Goal: Information Seeking & Learning: Find specific fact

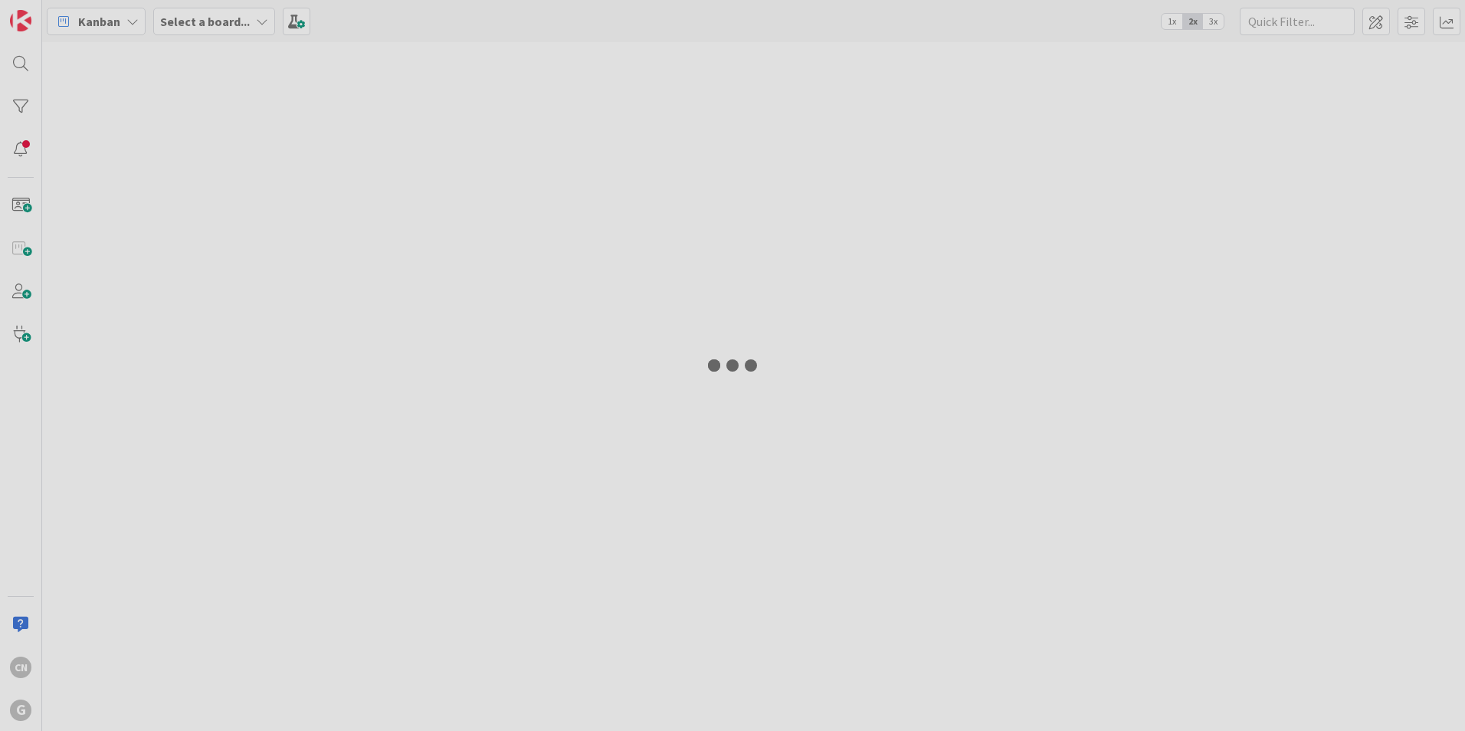
type input "hagberg"
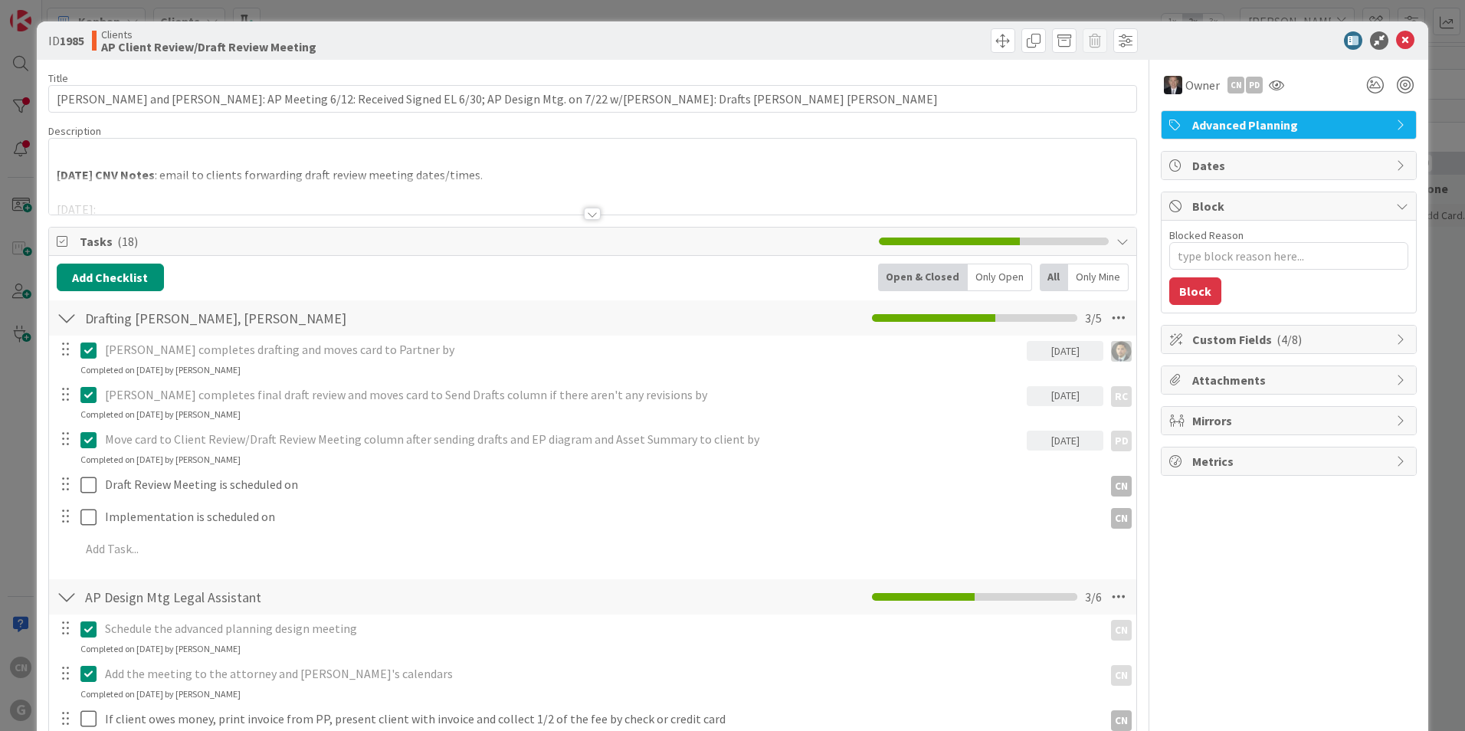
type textarea "x"
click at [175, 195] on div at bounding box center [592, 194] width 1087 height 39
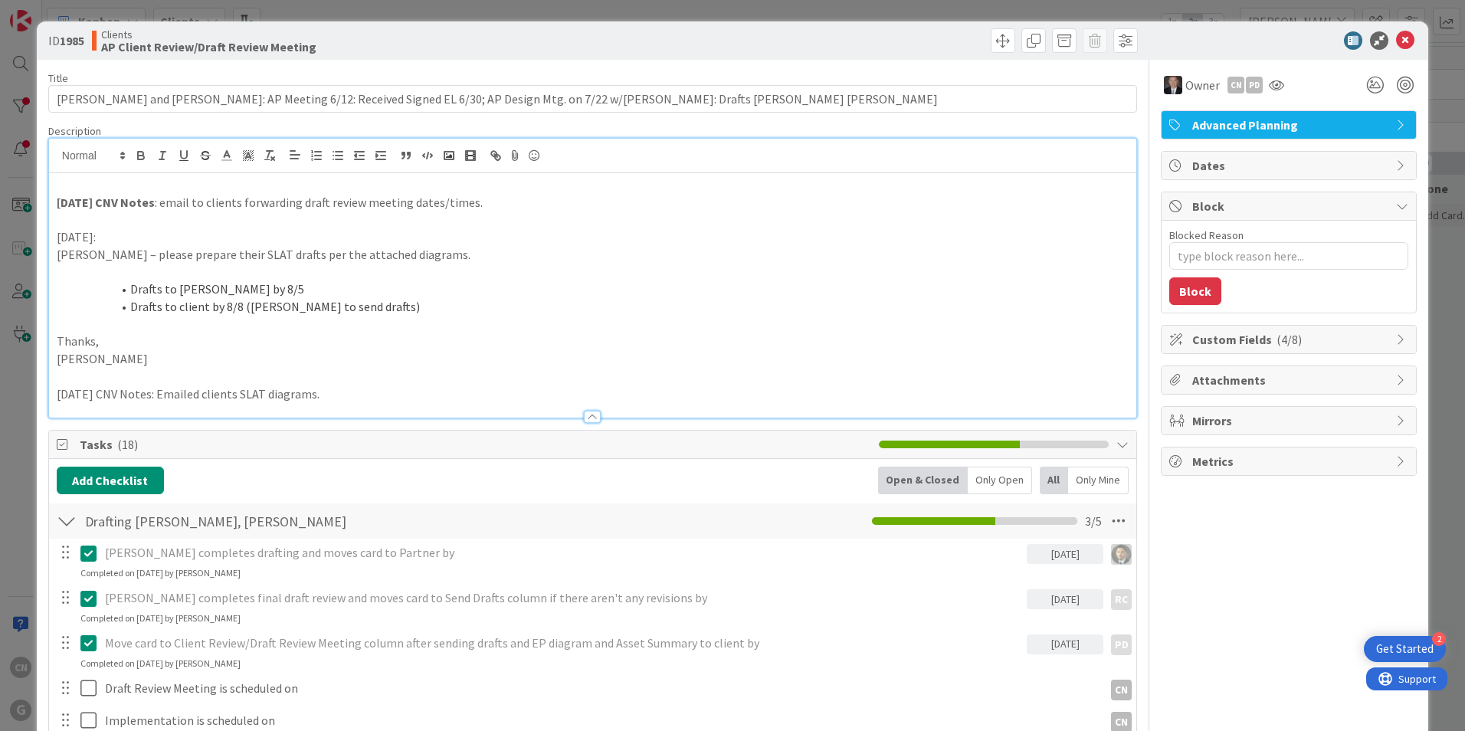
click at [90, 187] on p at bounding box center [593, 185] width 1072 height 18
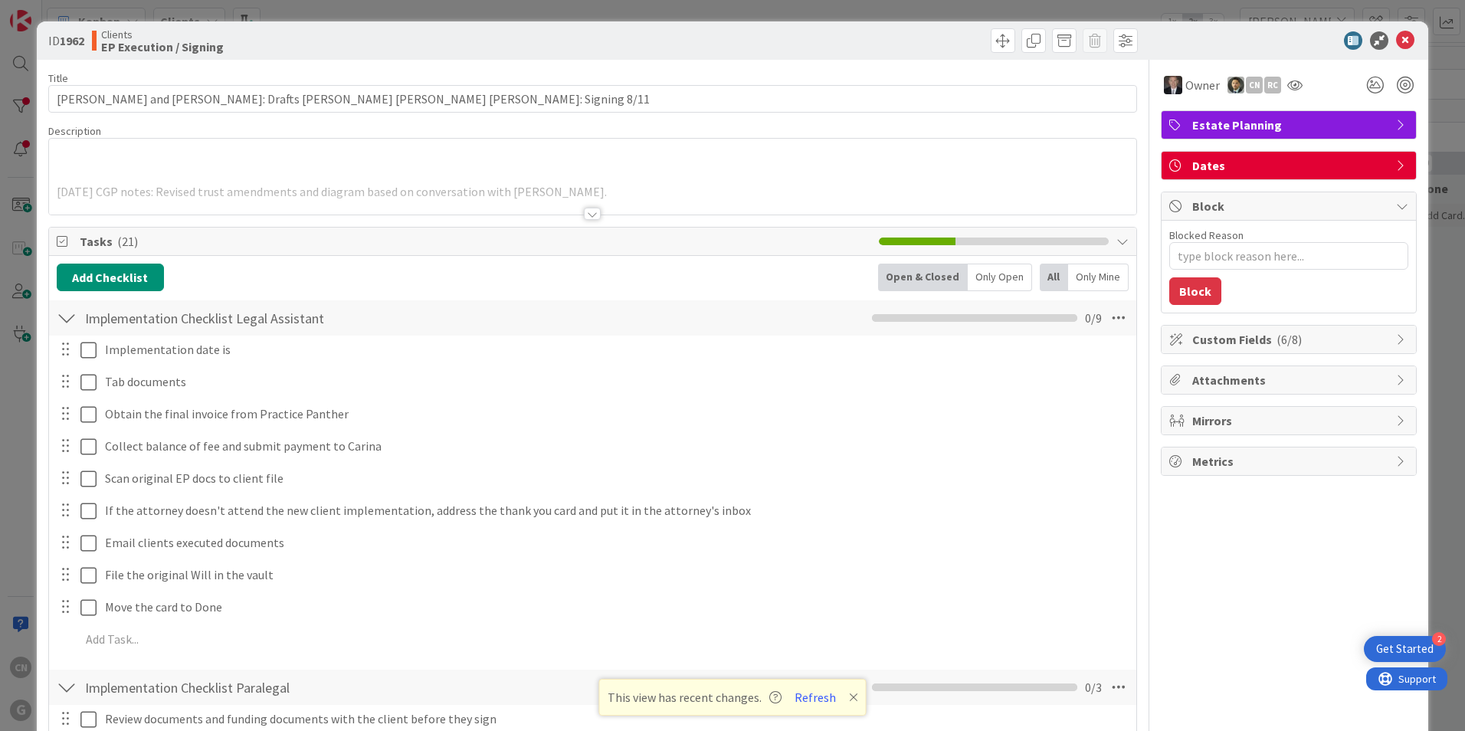
click at [372, 171] on p at bounding box center [593, 175] width 1072 height 18
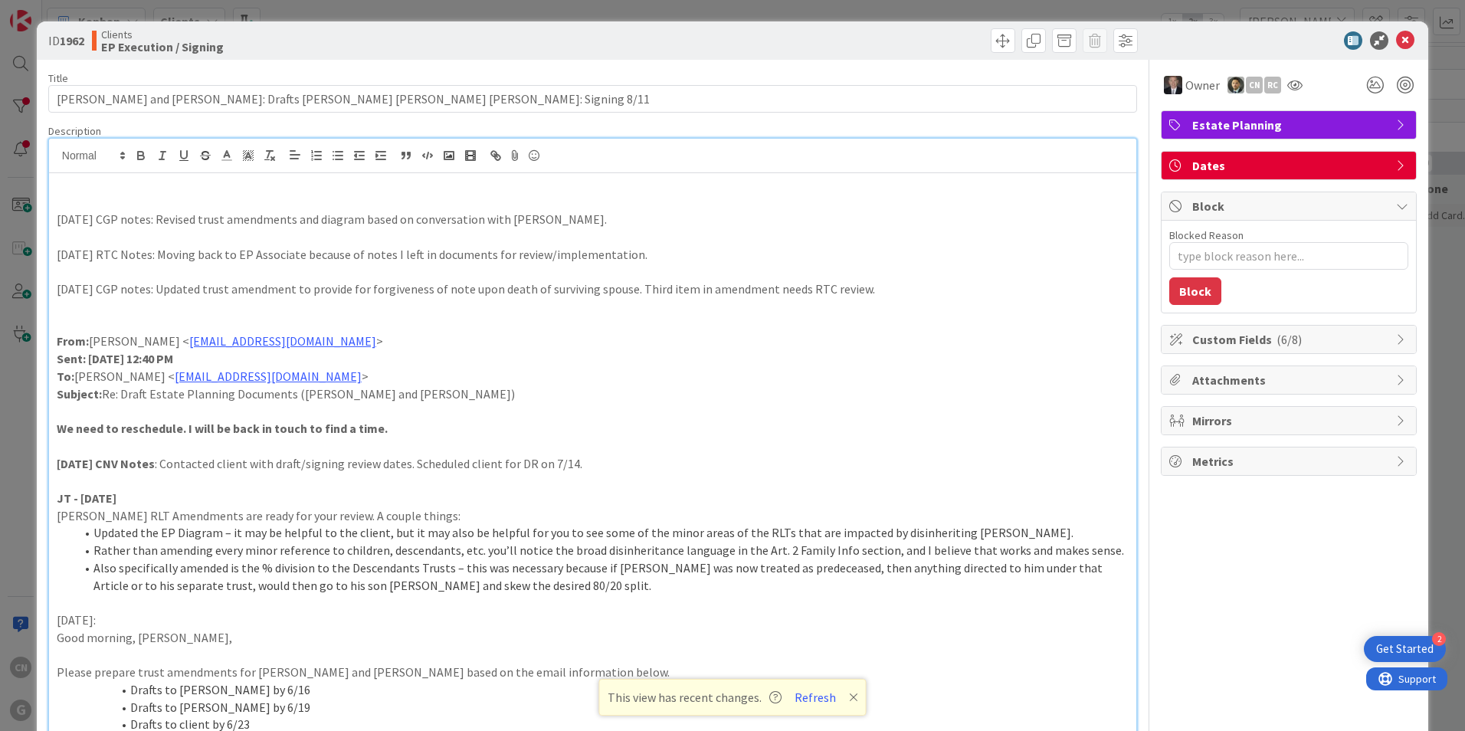
type textarea "x"
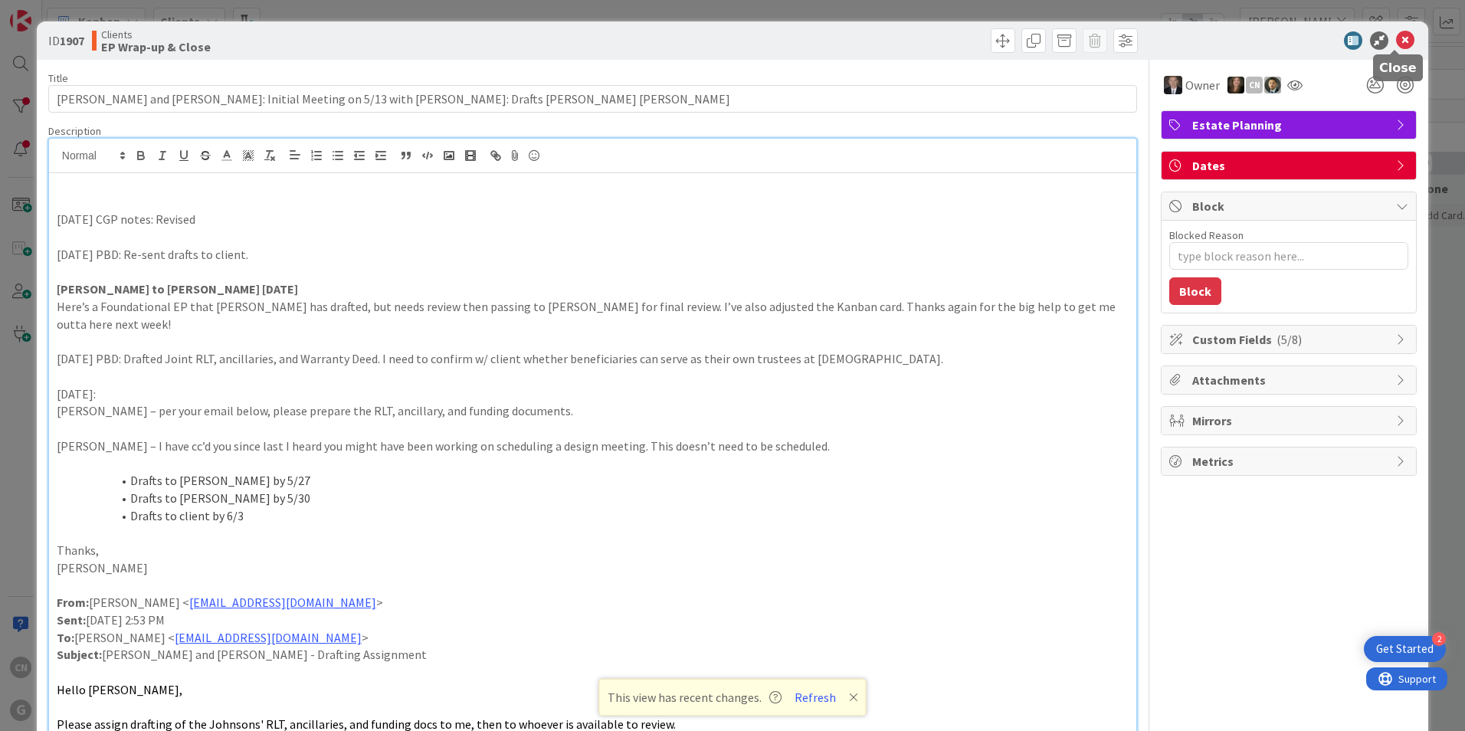
click at [1396, 41] on icon at bounding box center [1405, 40] width 18 height 18
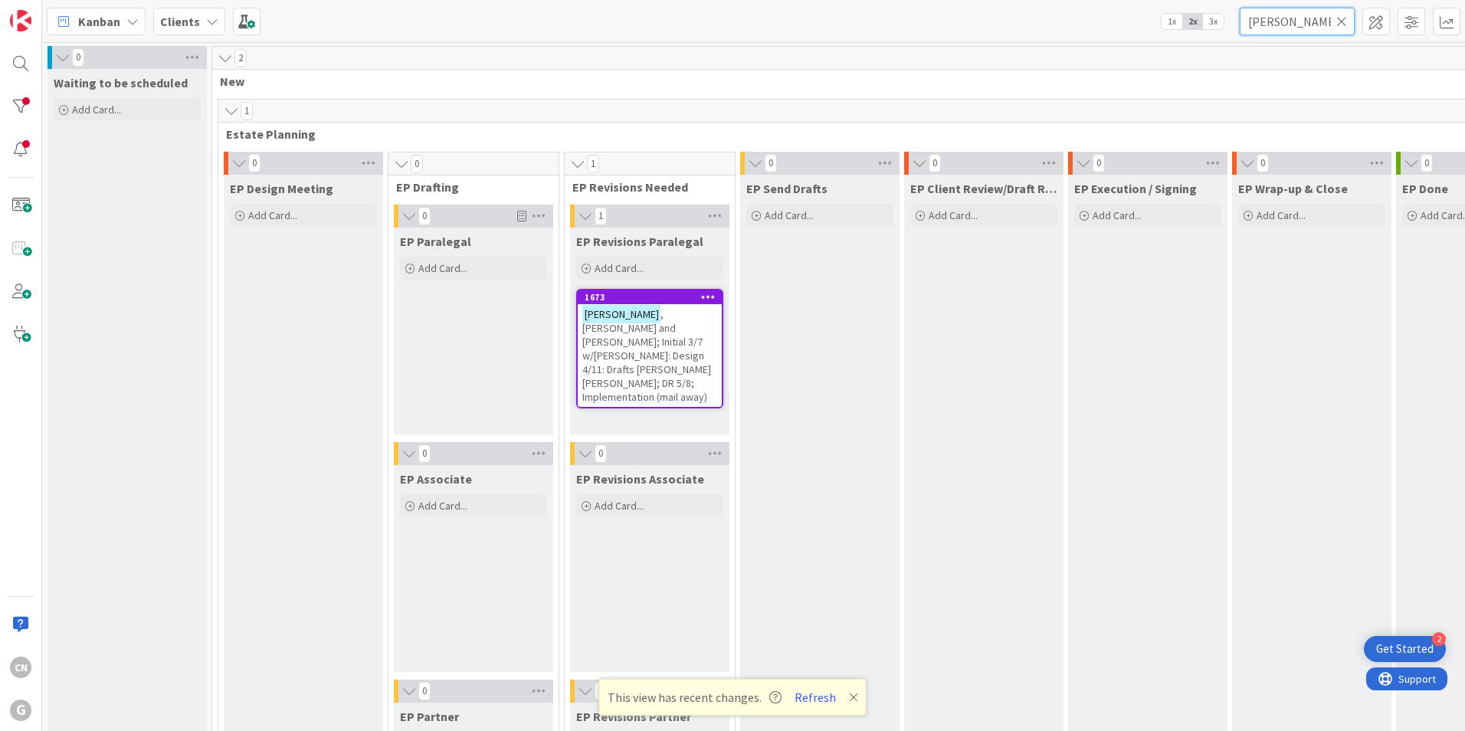
drag, startPoint x: 1305, startPoint y: 24, endPoint x: 1181, endPoint y: 37, distance: 124.0
click at [1181, 37] on div "Kanban Clients 1x 2x 3x [PERSON_NAME]" at bounding box center [753, 21] width 1423 height 42
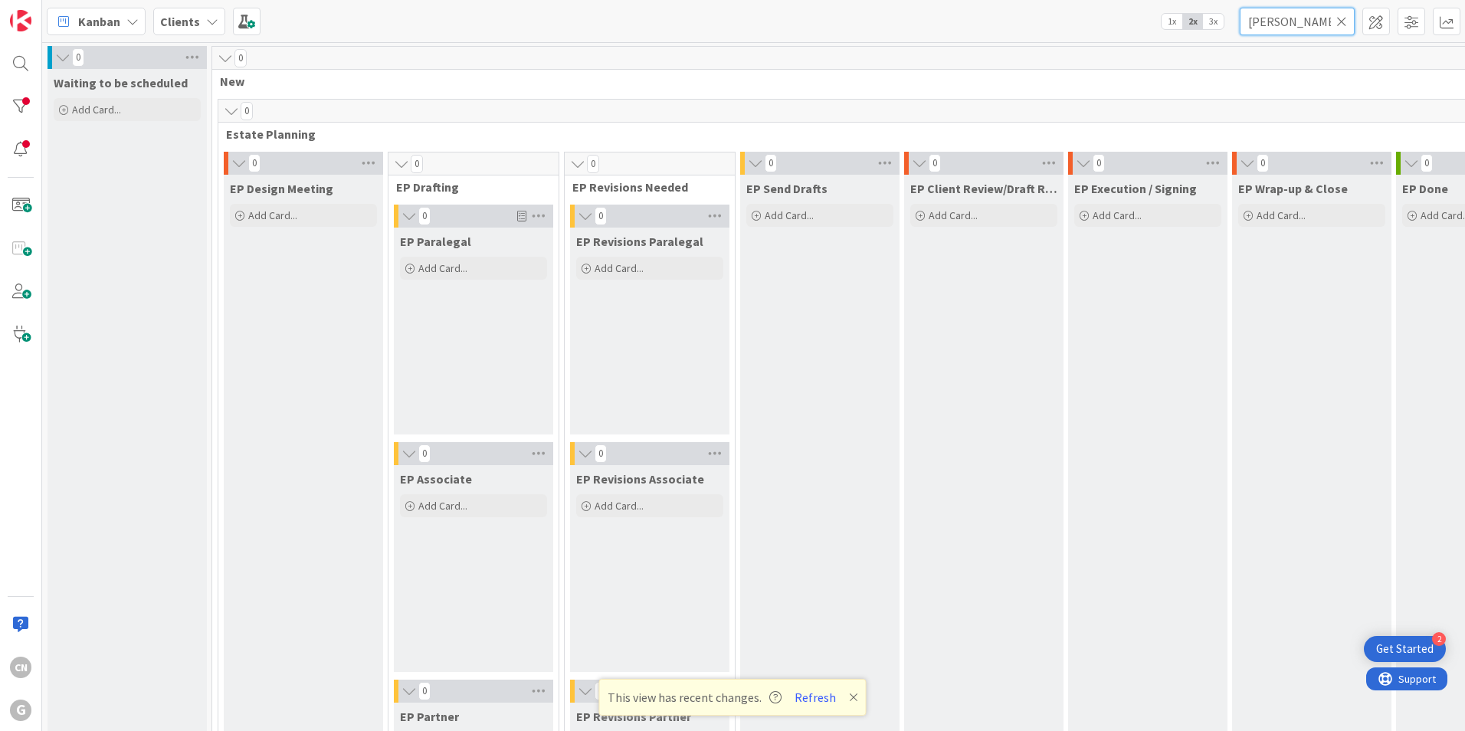
drag, startPoint x: 1272, startPoint y: 25, endPoint x: 1184, endPoint y: 19, distance: 88.3
click at [1185, 19] on div "Kanban Clients 1x 2x 3x [PERSON_NAME]" at bounding box center [753, 21] width 1423 height 42
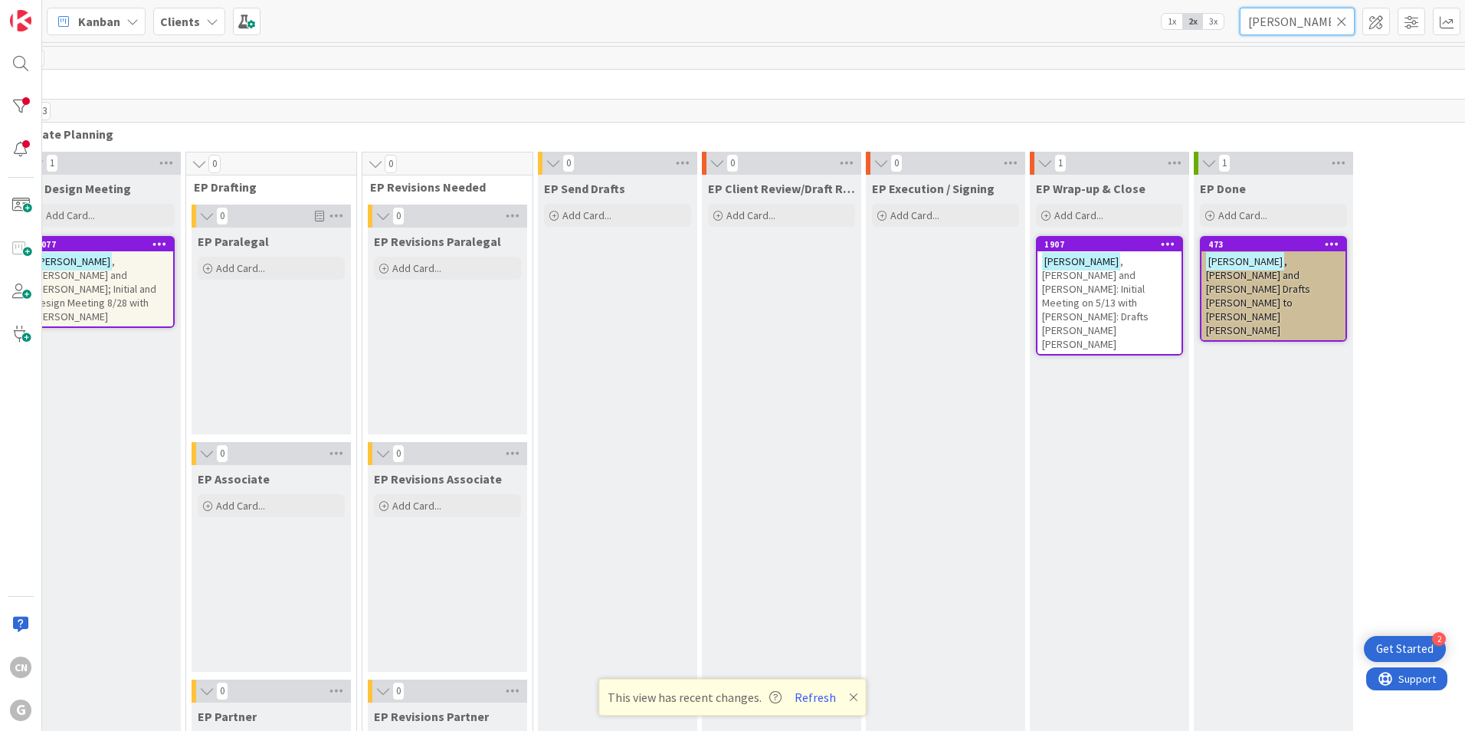
scroll to position [0, 229]
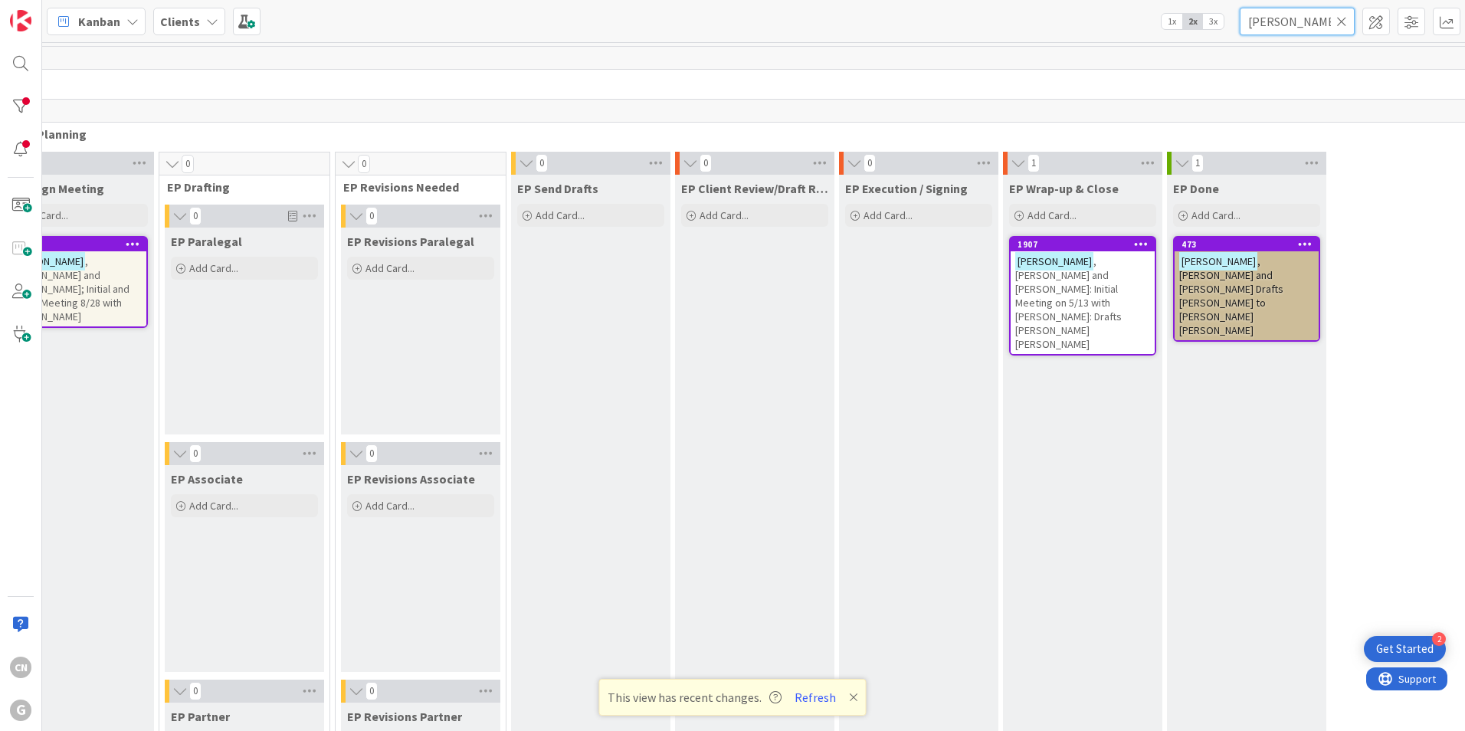
type input "[PERSON_NAME]"
click at [1053, 281] on span ", [PERSON_NAME] and [PERSON_NAME]: Initial Meeting on 5/13 with [PERSON_NAME]: …" at bounding box center [1068, 302] width 106 height 97
type textarea "x"
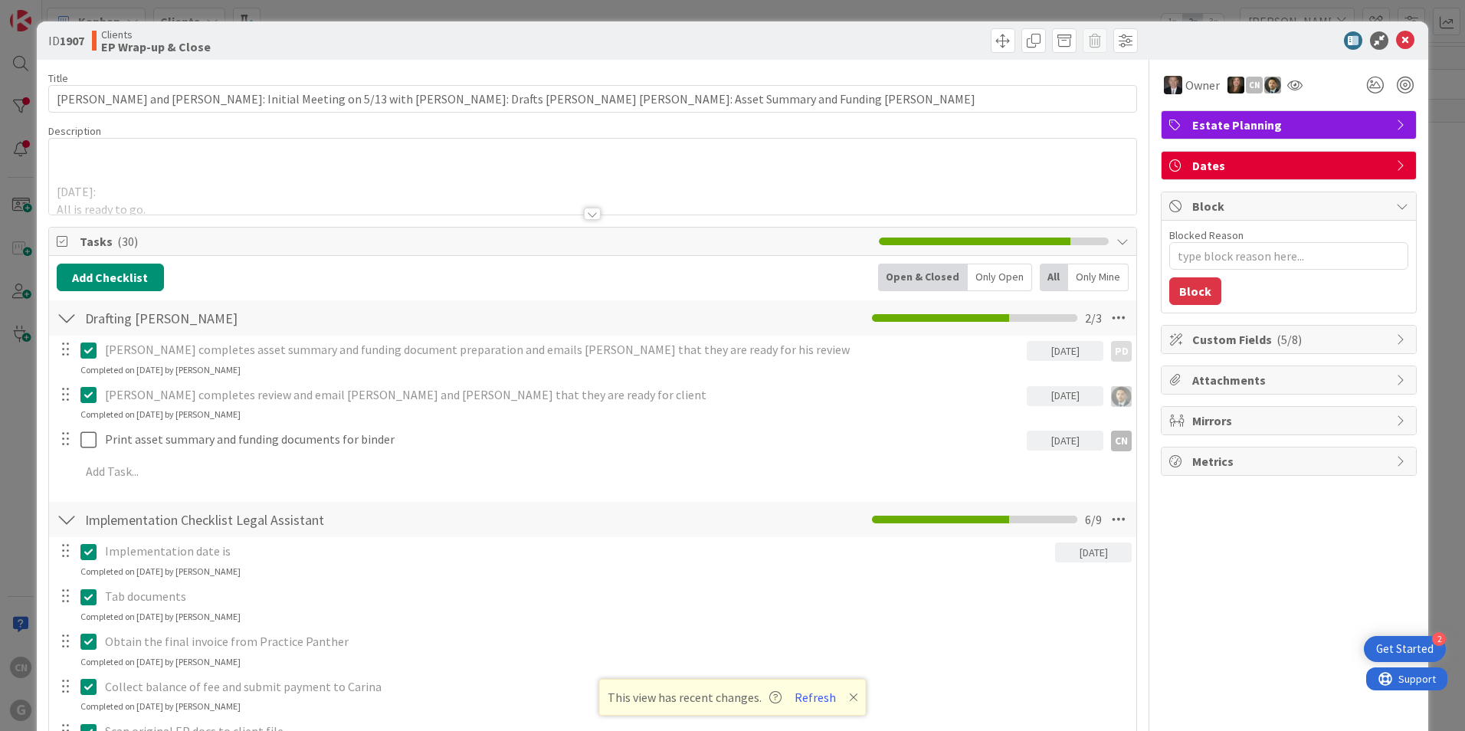
drag, startPoint x: 590, startPoint y: 214, endPoint x: 584, endPoint y: 222, distance: 9.8
click at [589, 214] on div at bounding box center [592, 214] width 17 height 12
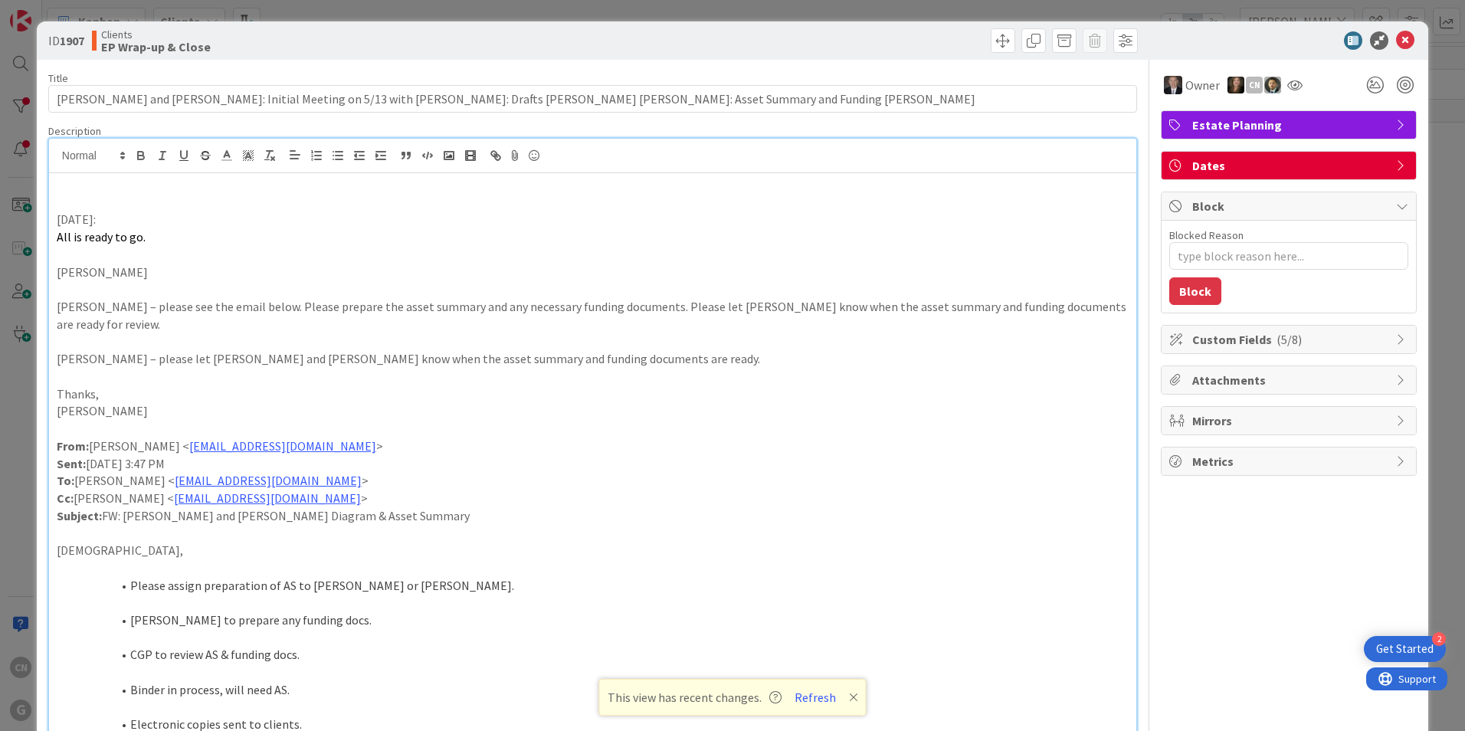
click at [65, 206] on p at bounding box center [593, 203] width 1072 height 18
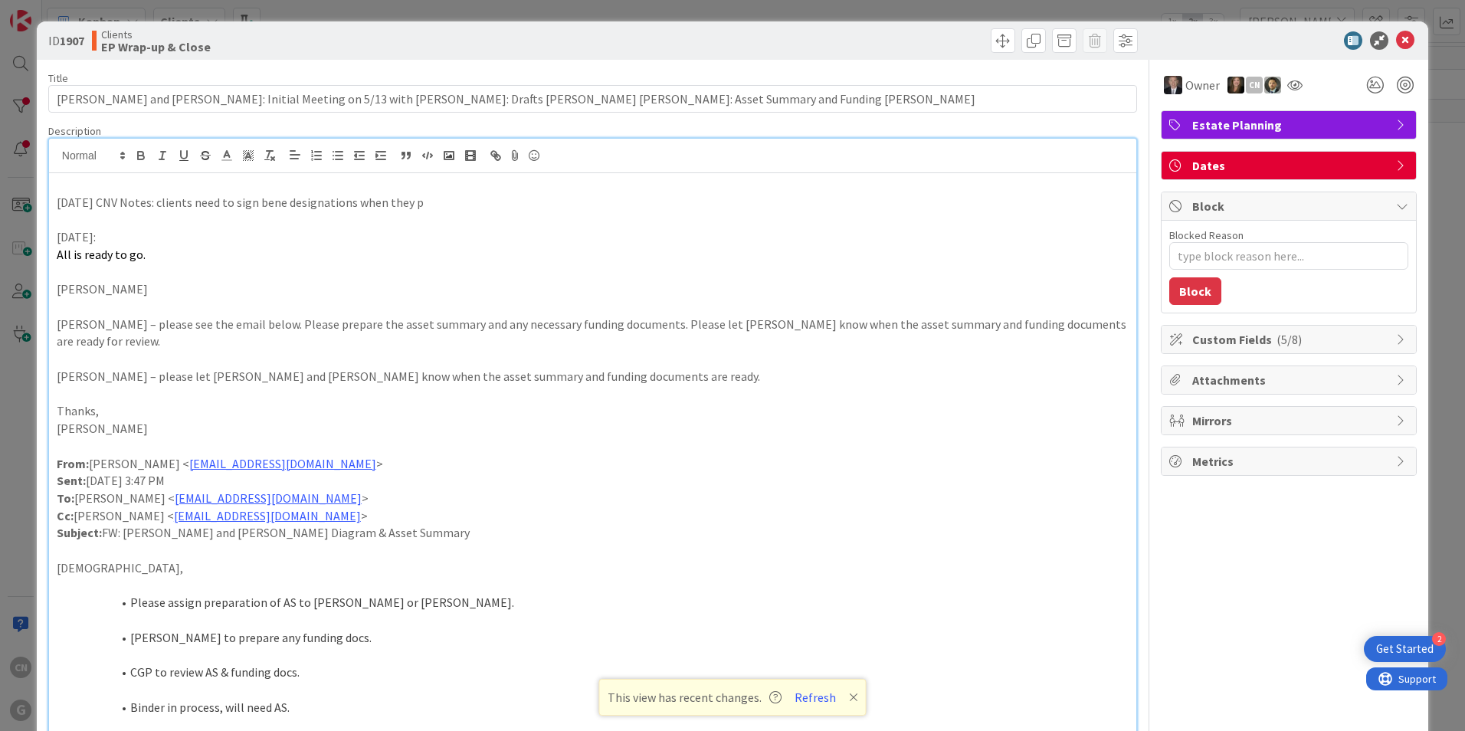
click at [424, 204] on p "[DATE] CNV Notes: clients need to sign bene designations when they p" at bounding box center [593, 203] width 1072 height 18
drag, startPoint x: 148, startPoint y: 205, endPoint x: 40, endPoint y: 205, distance: 108.0
click at [140, 154] on icon "button" at bounding box center [141, 156] width 14 height 14
click at [468, 244] on p "[DATE]:" at bounding box center [593, 237] width 1072 height 18
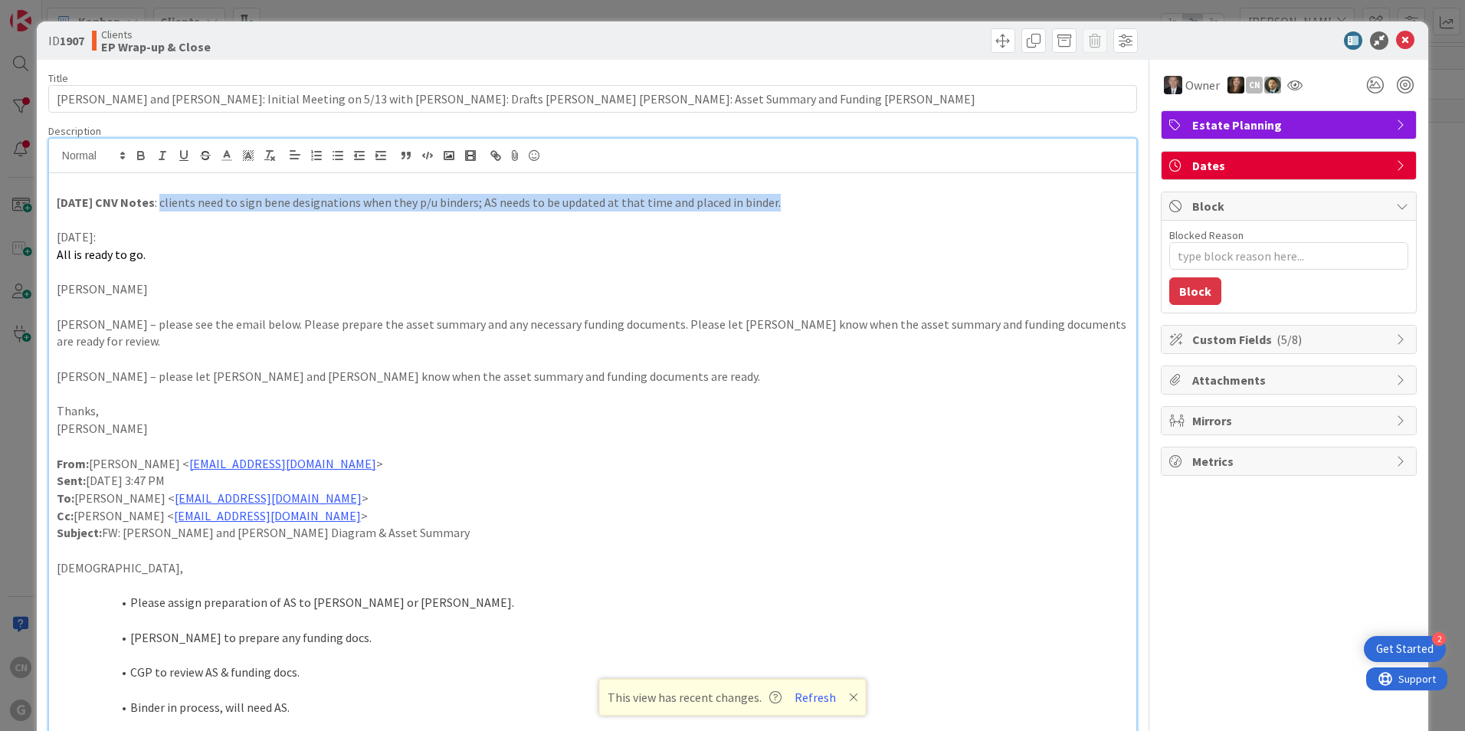
drag, startPoint x: 159, startPoint y: 203, endPoint x: 783, endPoint y: 208, distance: 623.6
click at [783, 208] on p "[DATE] CNV Notes : clients need to sign bene designations when they p/u binders…" at bounding box center [593, 203] width 1072 height 18
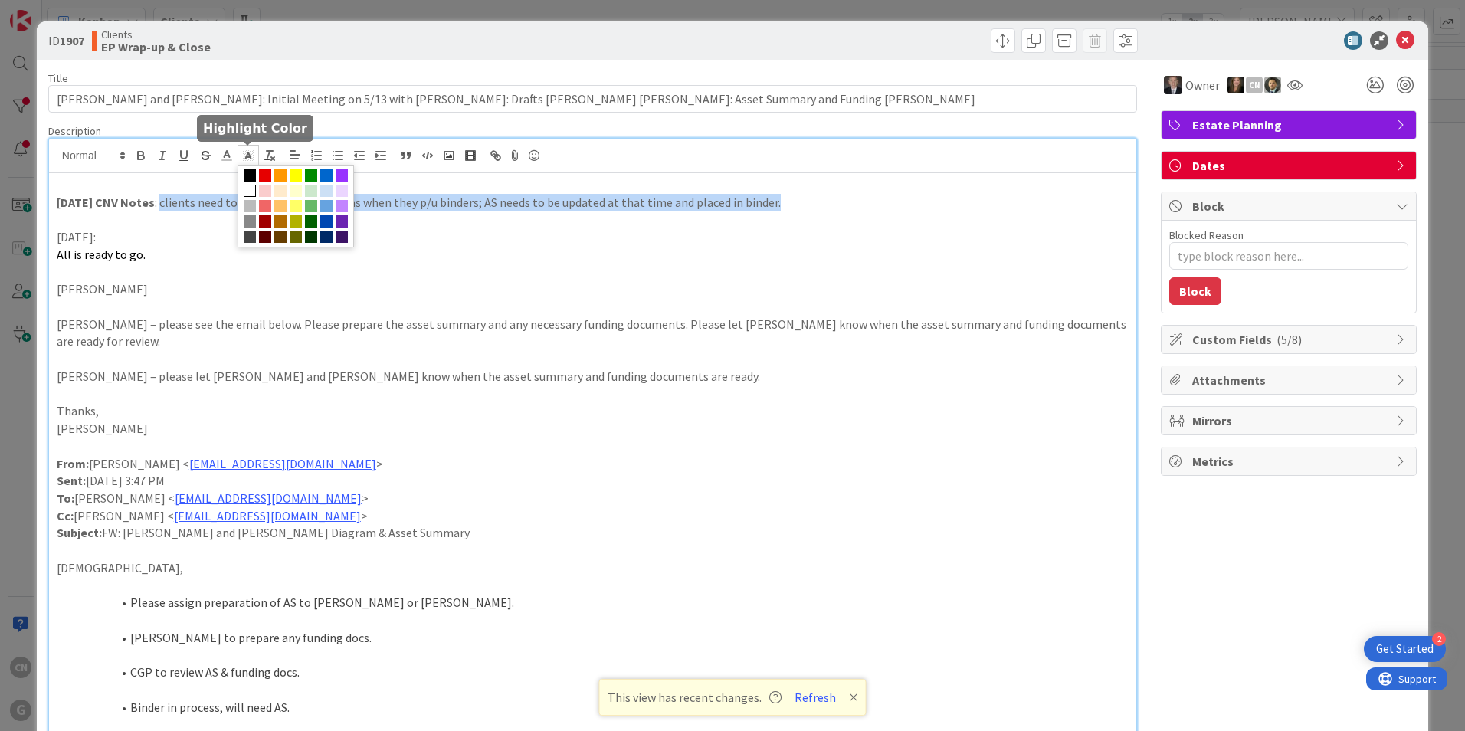
click at [250, 159] on icon at bounding box center [248, 156] width 14 height 14
click at [294, 176] on span at bounding box center [296, 175] width 12 height 12
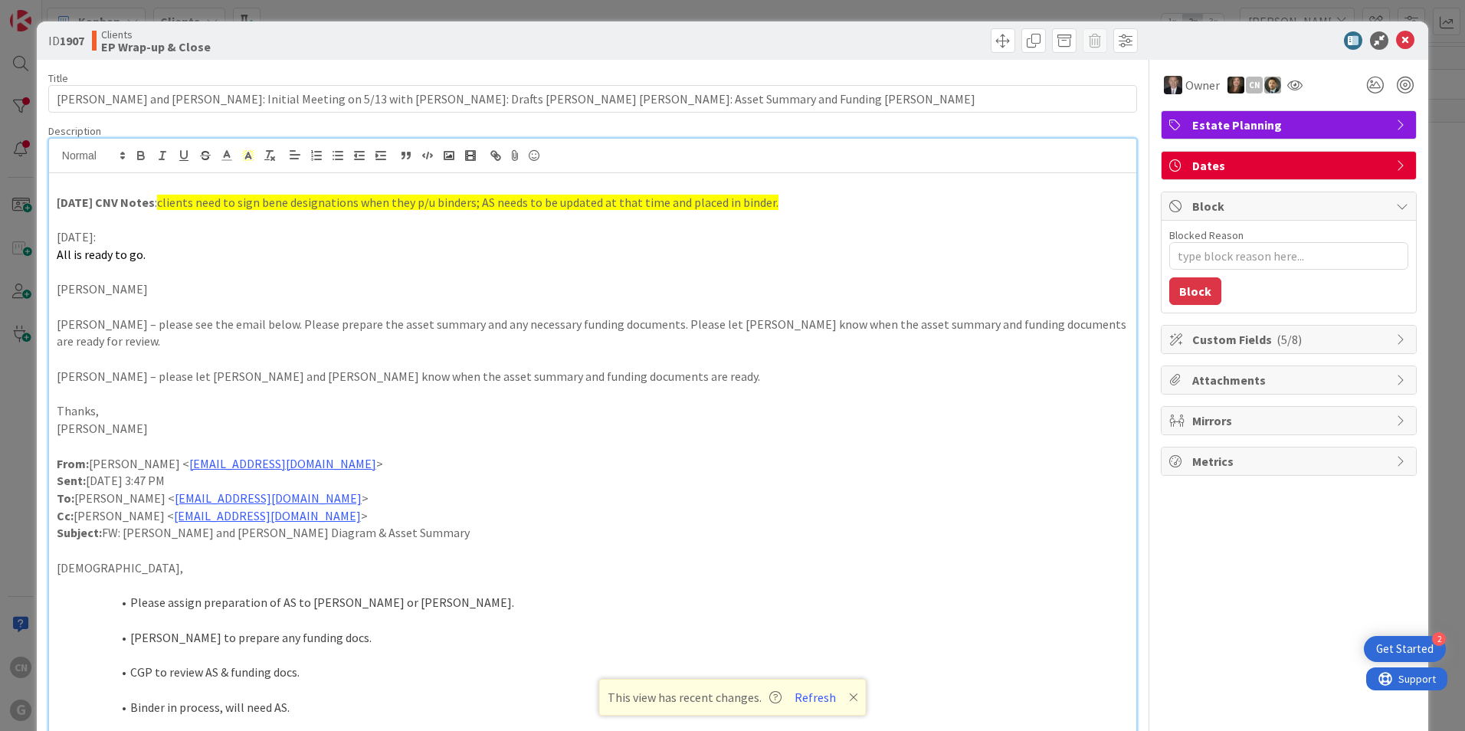
click at [346, 261] on p "All is ready to go." at bounding box center [593, 255] width 1072 height 18
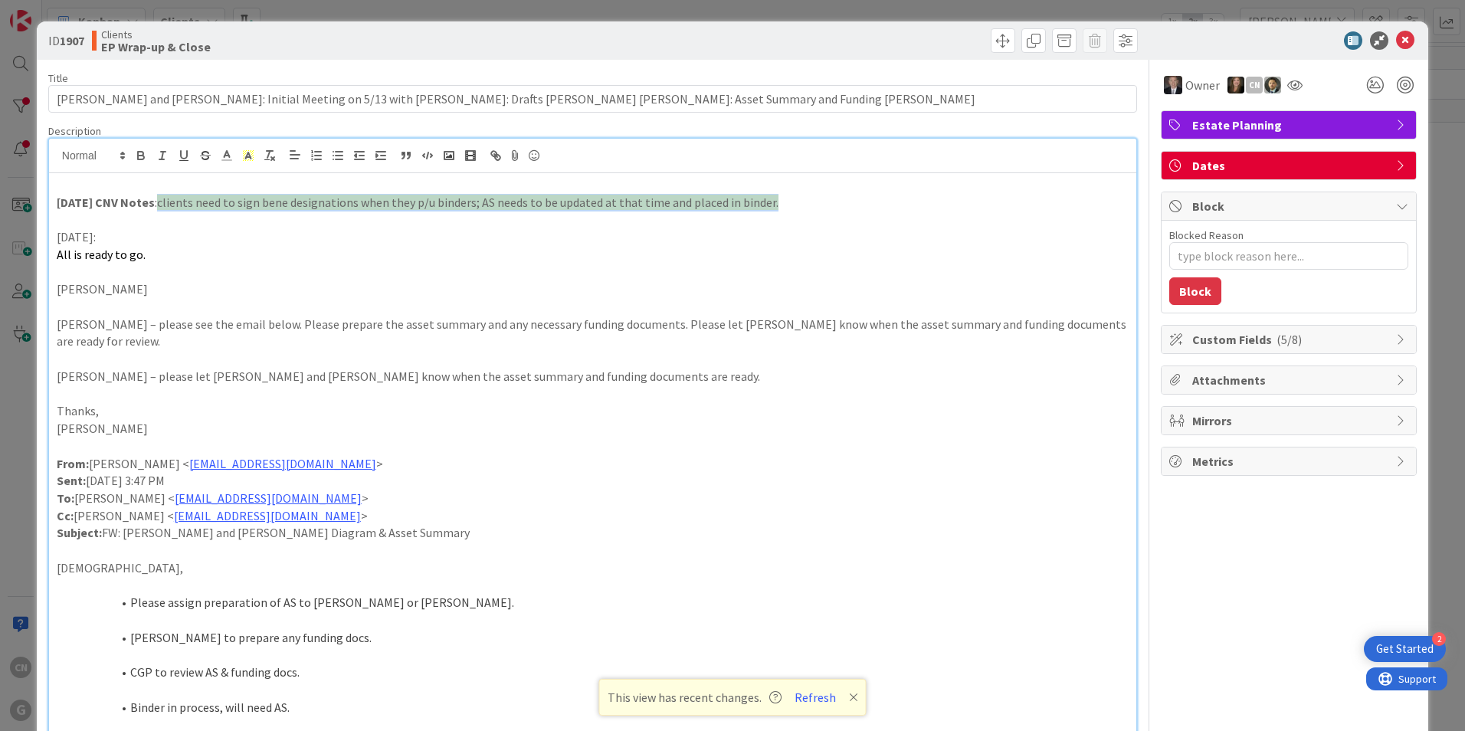
drag, startPoint x: 792, startPoint y: 204, endPoint x: 162, endPoint y: 202, distance: 630.5
click at [162, 202] on p "[DATE] CNV Notes : clients need to sign bene designations when they p/u binders…" at bounding box center [593, 203] width 1072 height 18
click at [138, 152] on icon "button" at bounding box center [140, 154] width 5 height 4
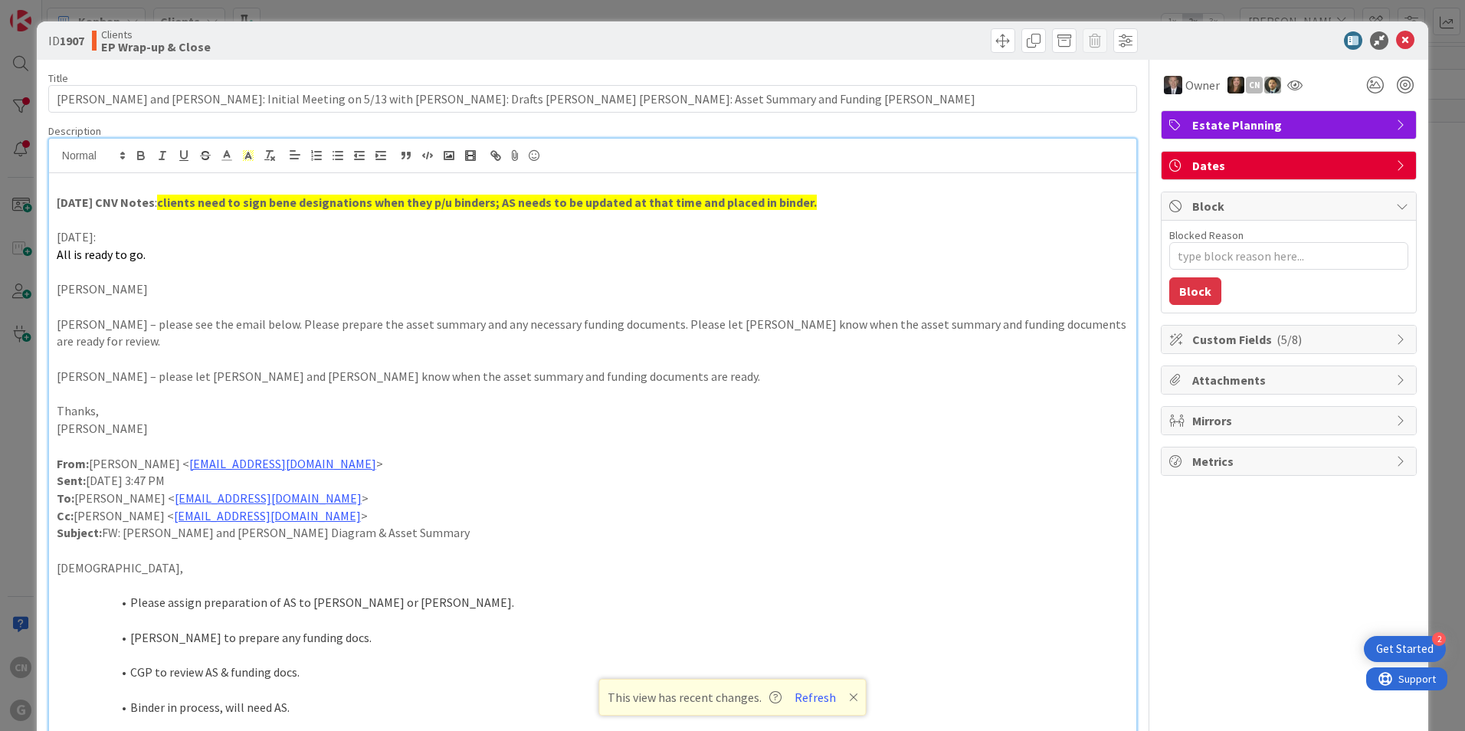
click at [345, 234] on p "[DATE]:" at bounding box center [593, 237] width 1072 height 18
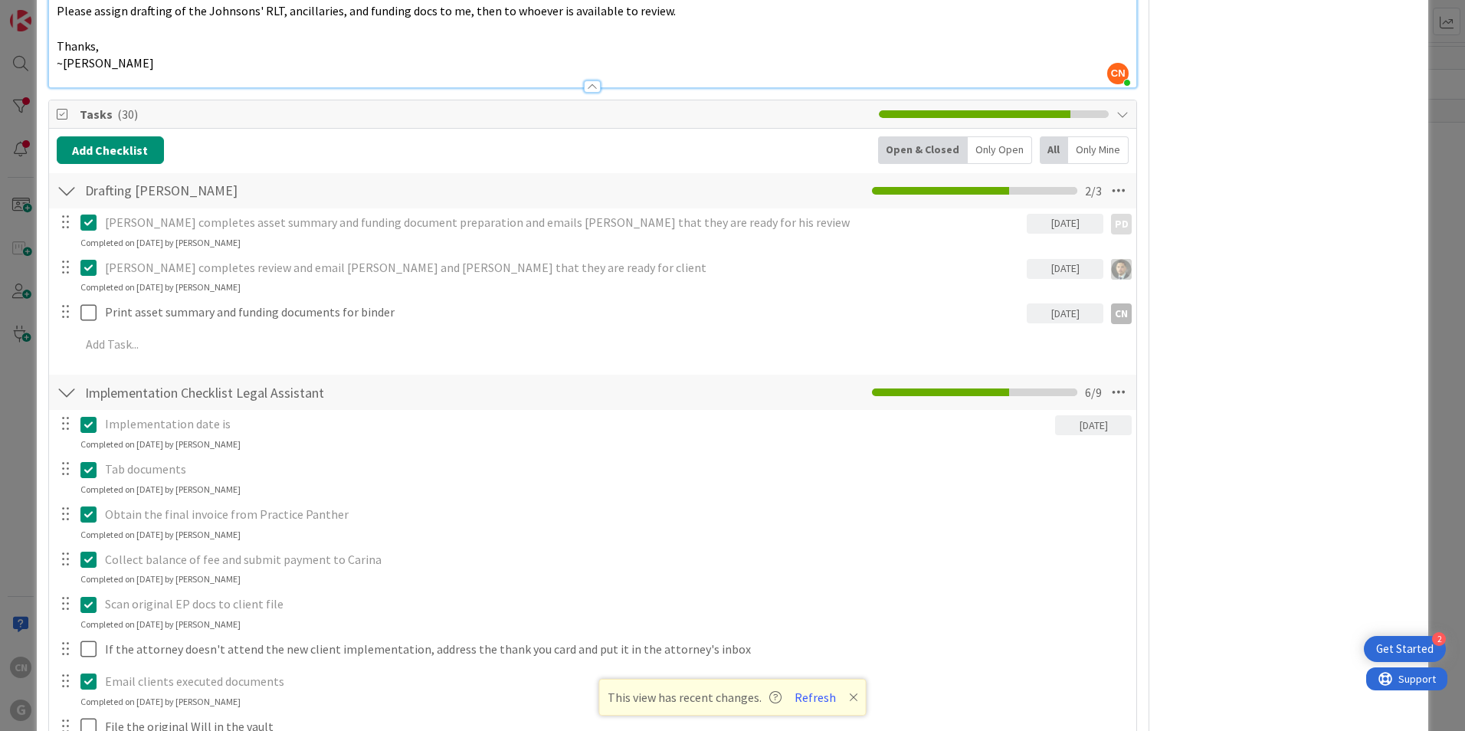
scroll to position [1532, 0]
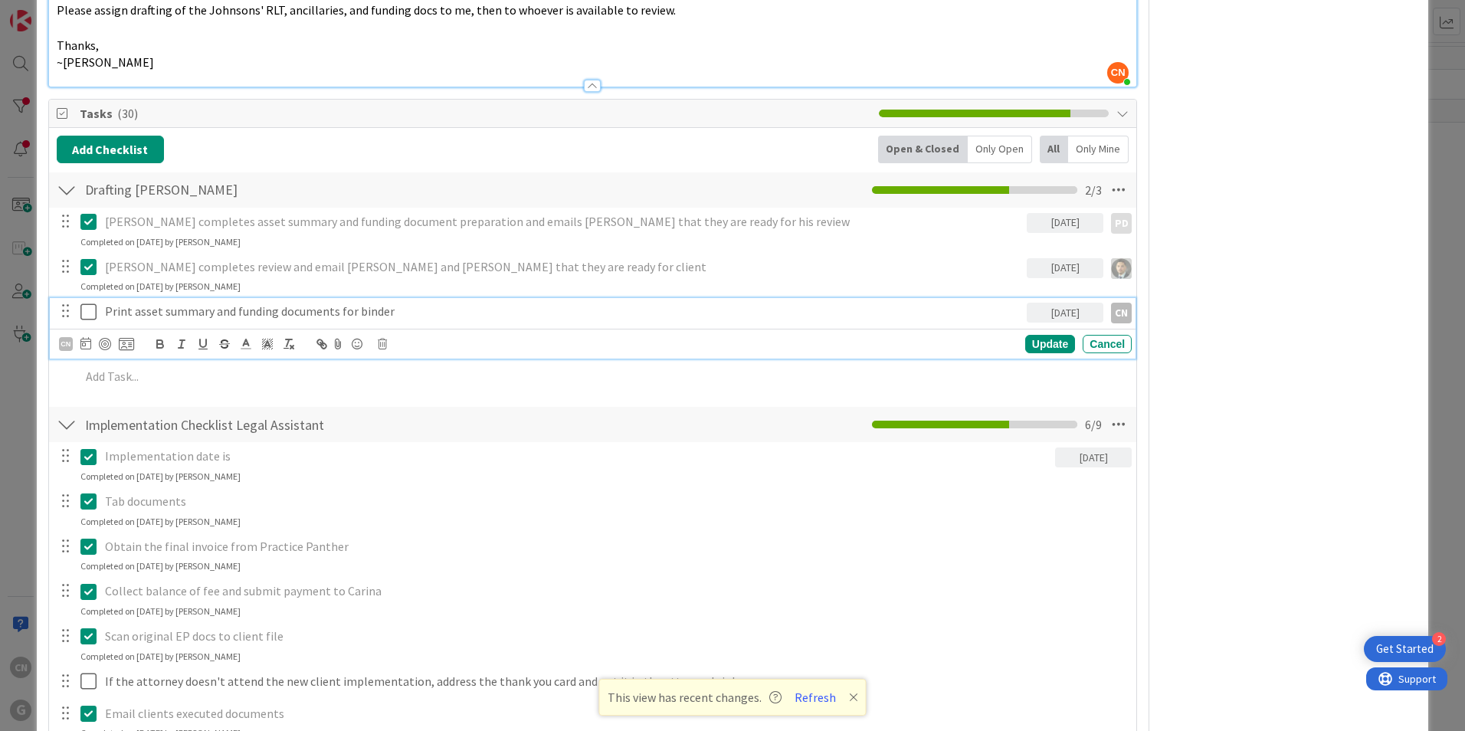
click at [89, 303] on icon at bounding box center [91, 312] width 23 height 18
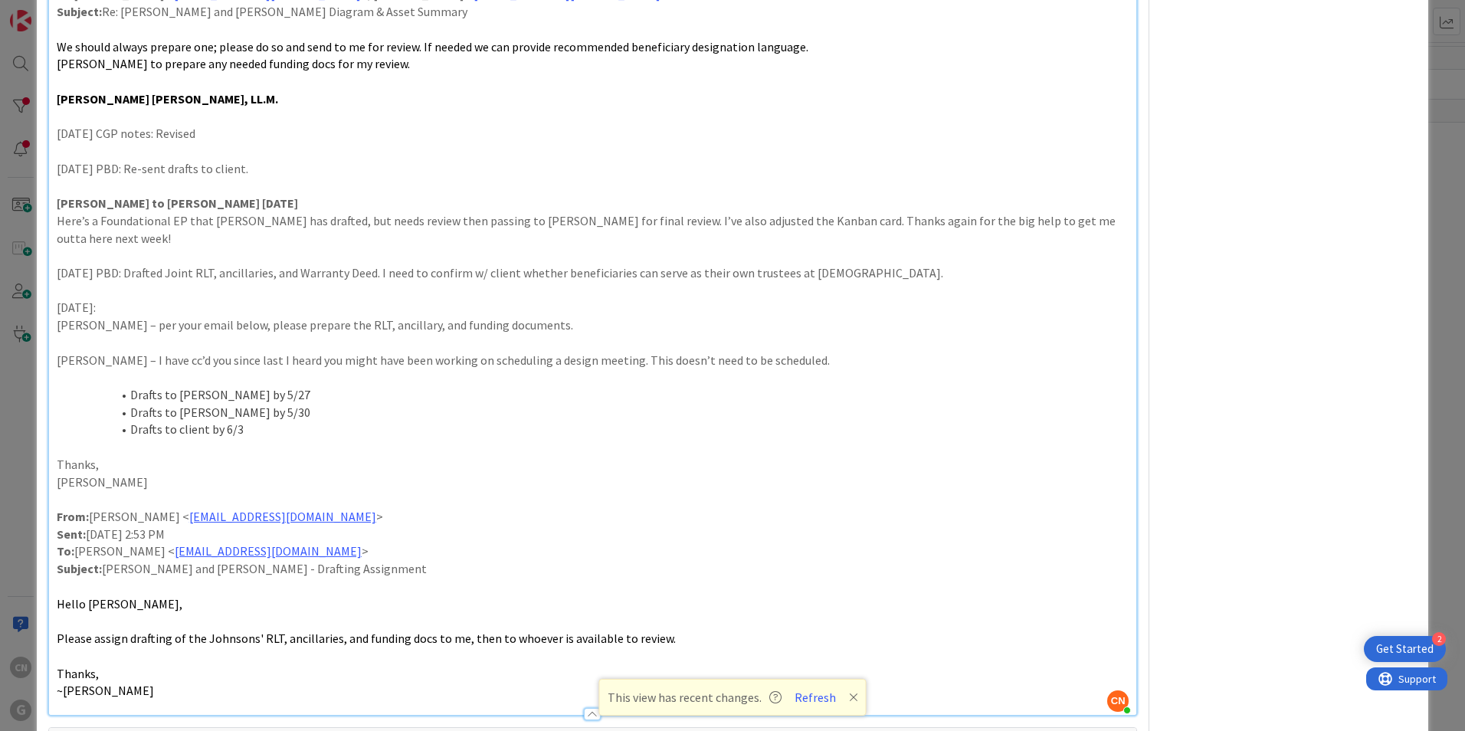
scroll to position [1072, 0]
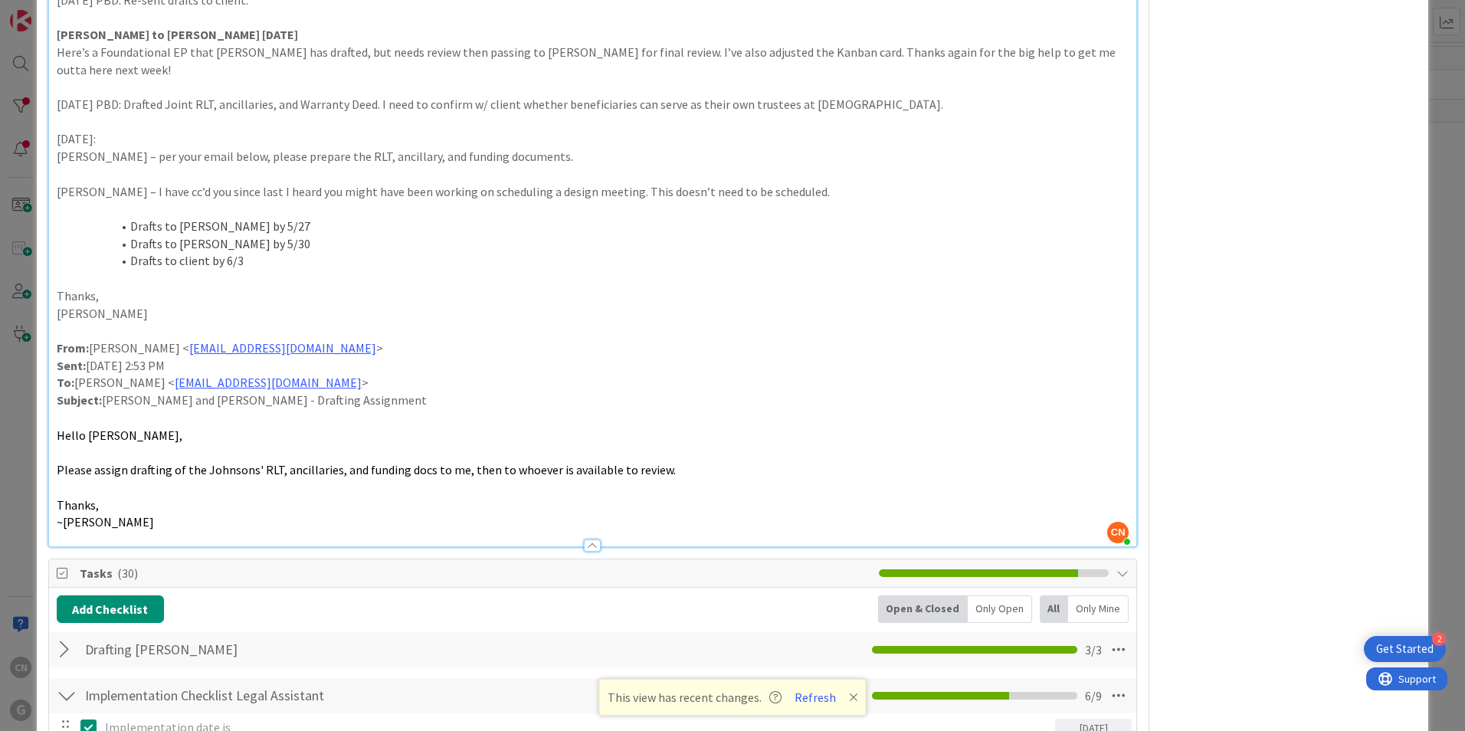
type textarea "x"
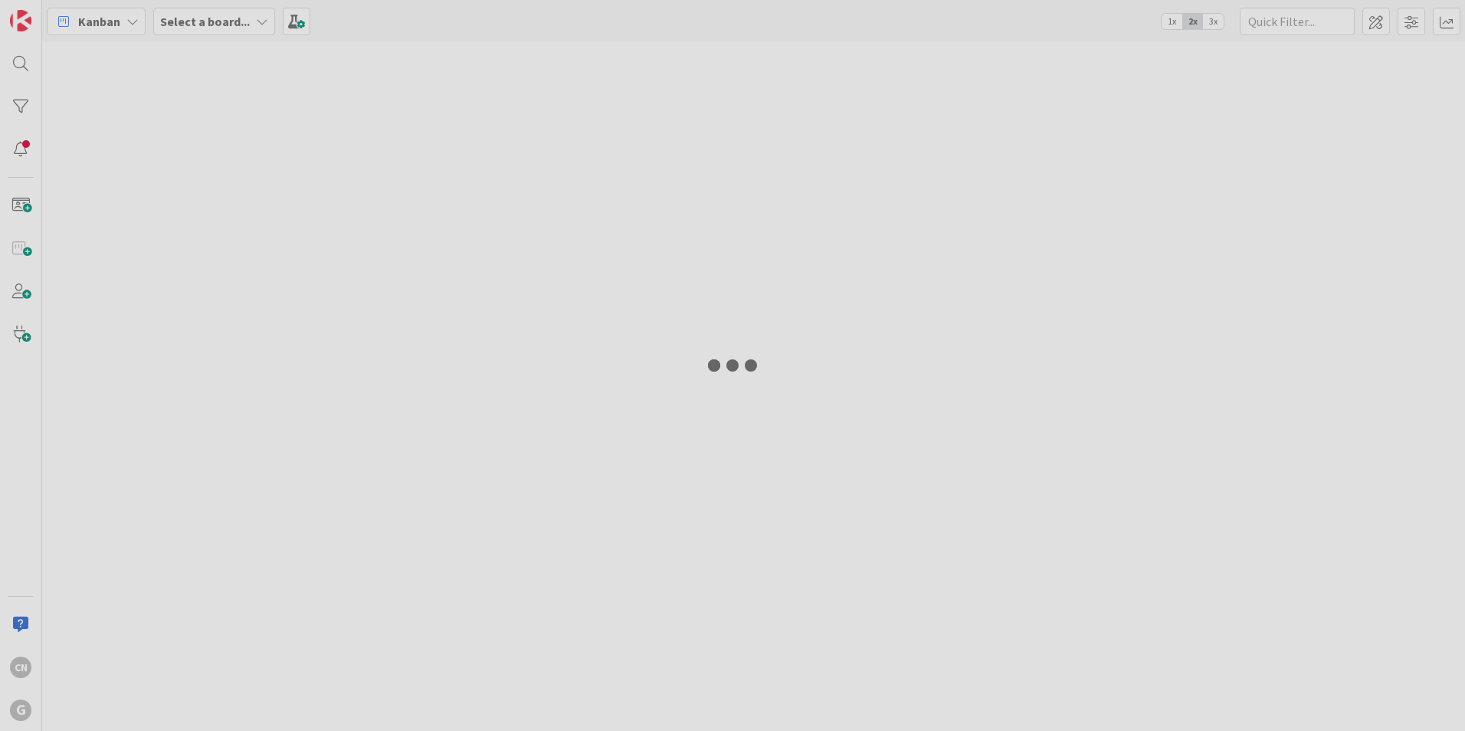
type input "[PERSON_NAME]"
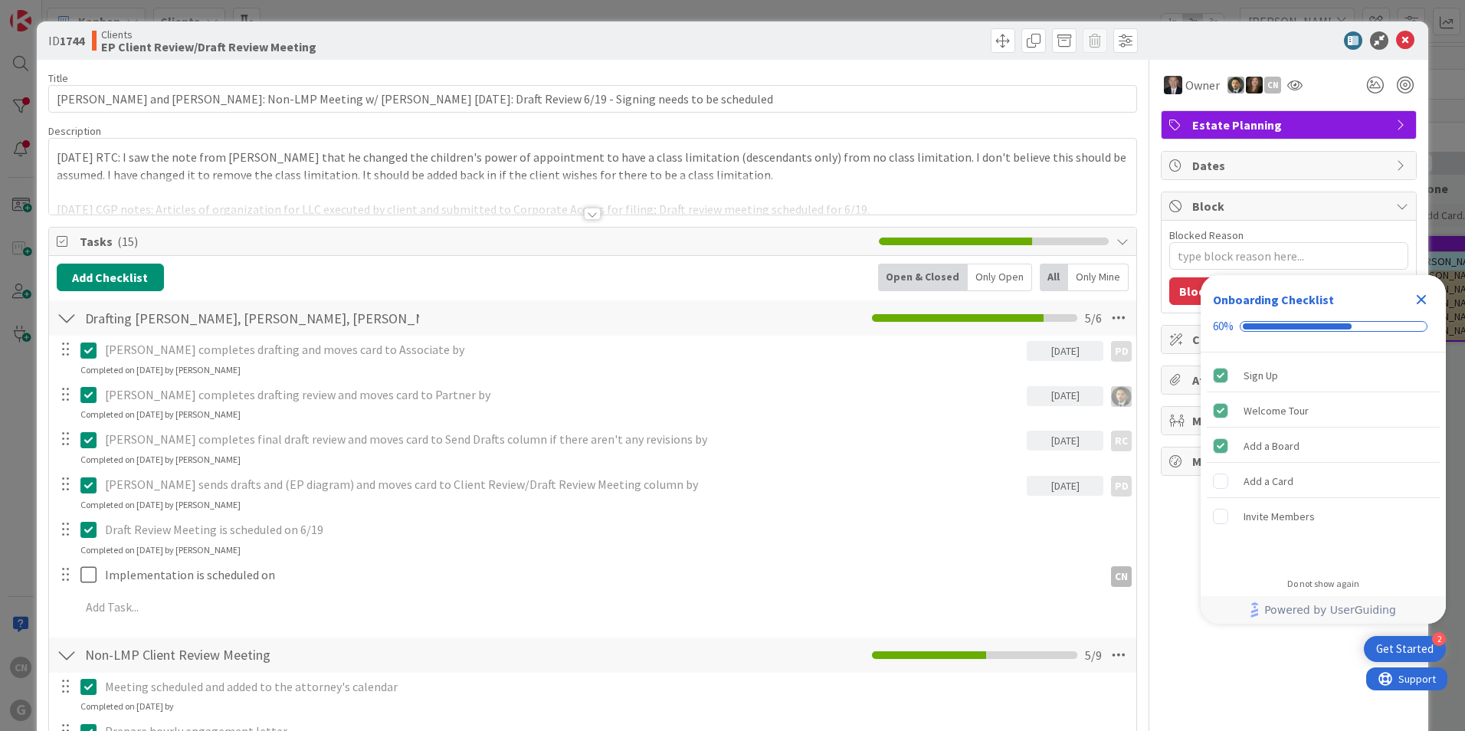
click at [588, 216] on div at bounding box center [592, 214] width 17 height 12
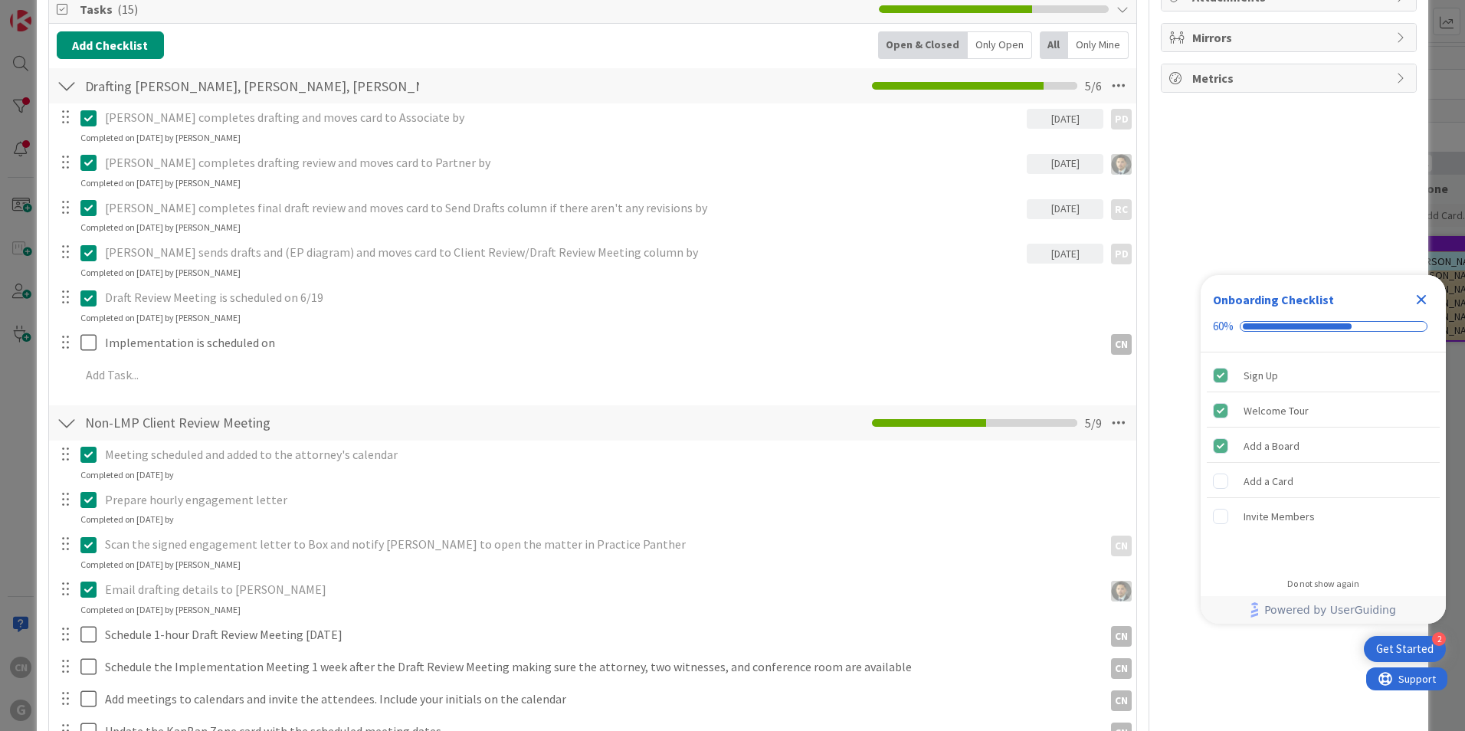
click at [1423, 301] on icon "Close Checklist" at bounding box center [1421, 300] width 10 height 10
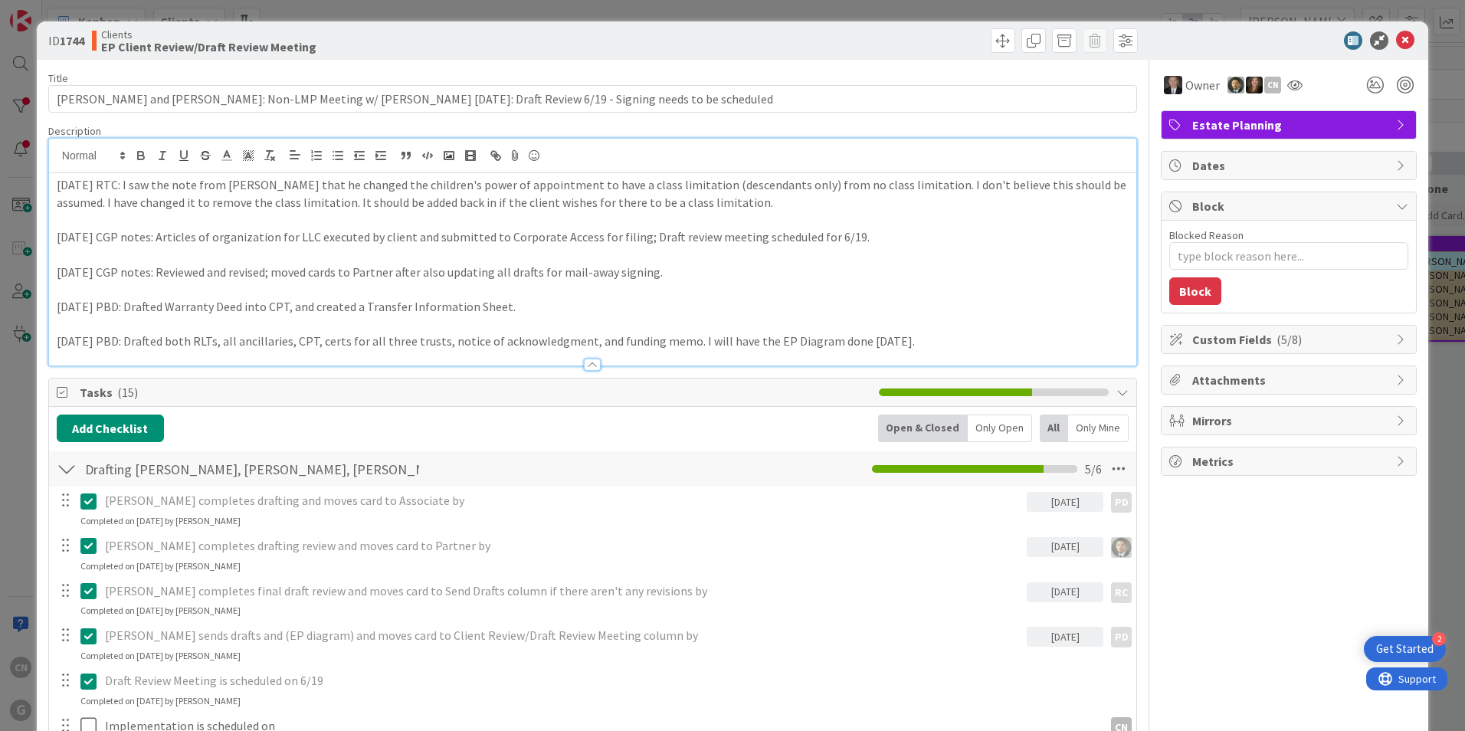
click at [57, 185] on p "6/6/25 RTC: I saw the note from Paul that he changed the children's power of ap…" at bounding box center [593, 193] width 1072 height 34
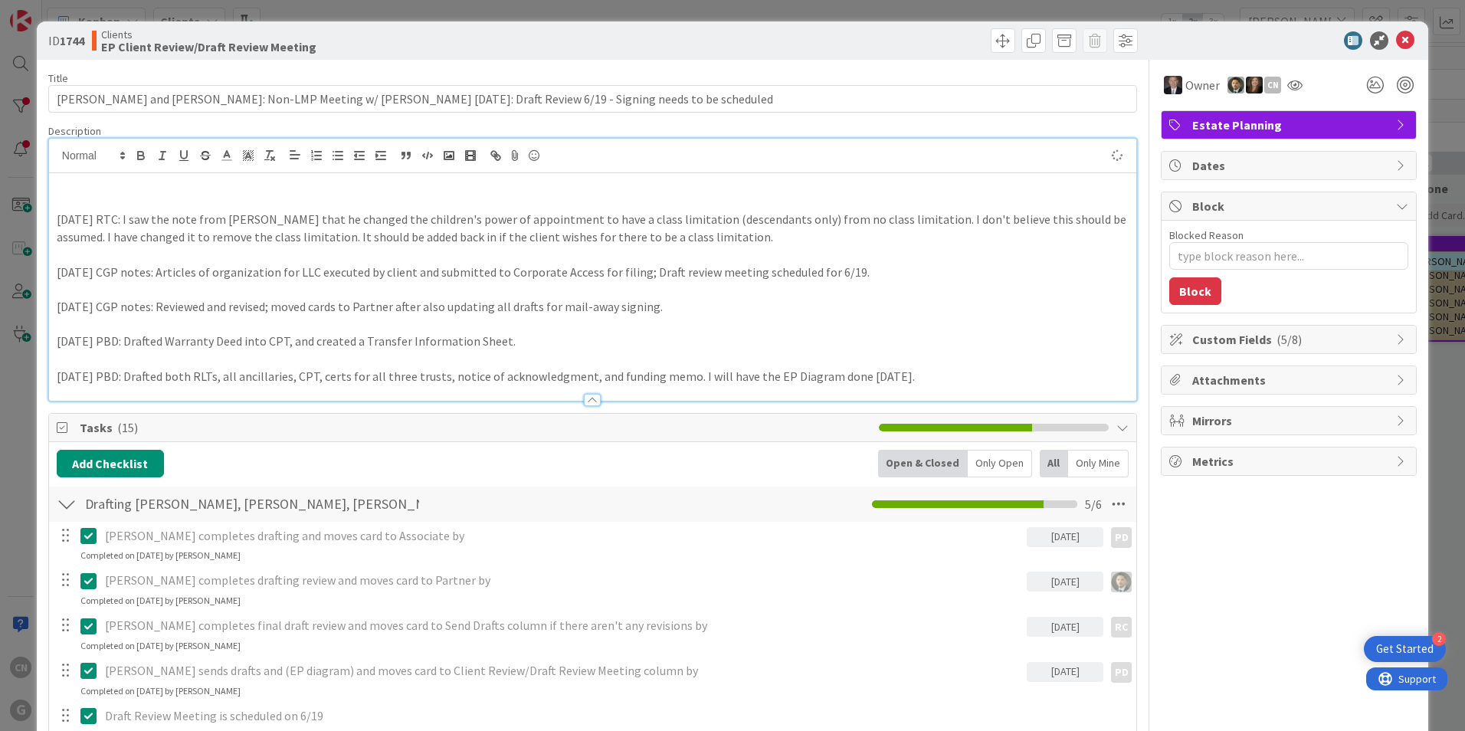
type textarea "x"
click at [97, 201] on p at bounding box center [593, 203] width 1072 height 18
